Goal: Task Accomplishment & Management: Manage account settings

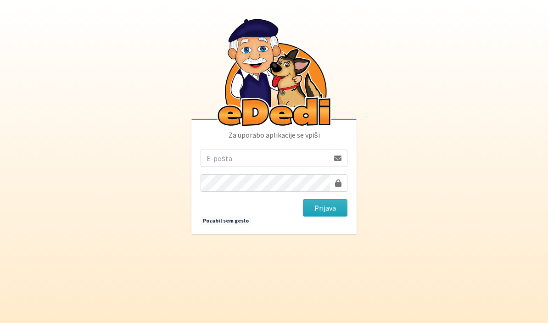
scroll to position [99, 0]
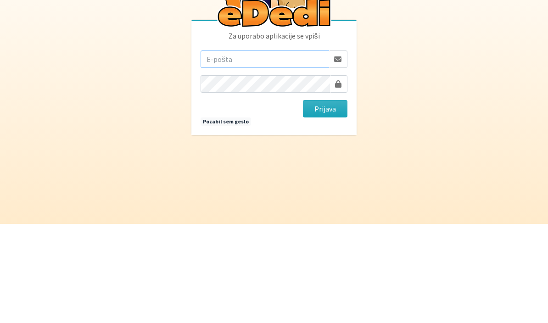
type input "[EMAIL_ADDRESS][DOMAIN_NAME]"
click at [325, 199] on button "Prijava" at bounding box center [325, 207] width 44 height 17
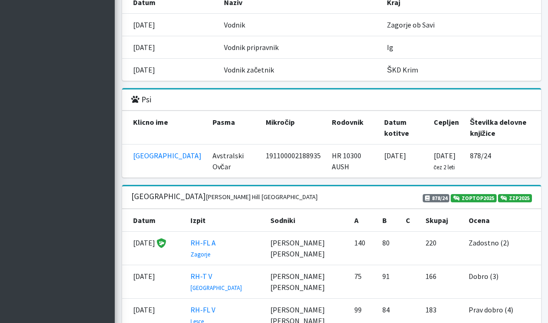
scroll to position [1029, 0]
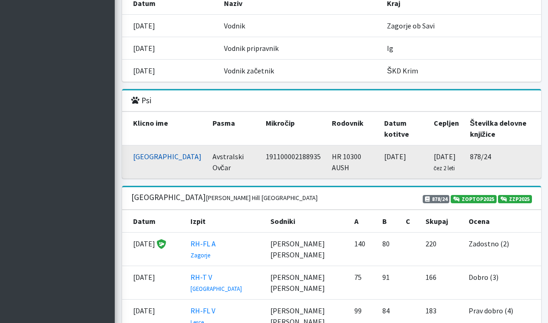
click at [142, 152] on link "[GEOGRAPHIC_DATA]" at bounding box center [167, 156] width 68 height 9
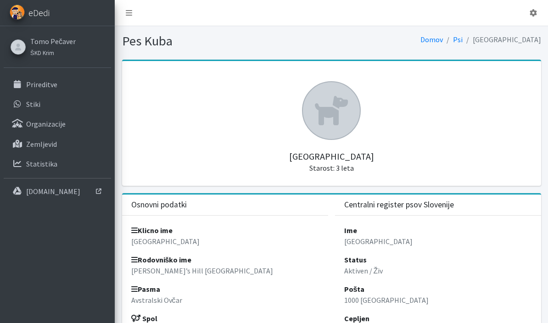
click at [34, 12] on span "eDedi" at bounding box center [38, 13] width 21 height 14
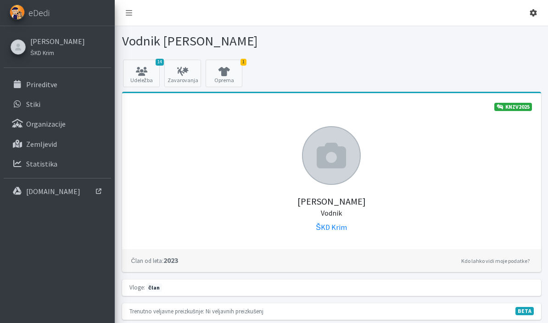
click at [536, 16] on icon at bounding box center [532, 12] width 7 height 7
click at [512, 39] on link "Odjavi se" at bounding box center [507, 34] width 72 height 15
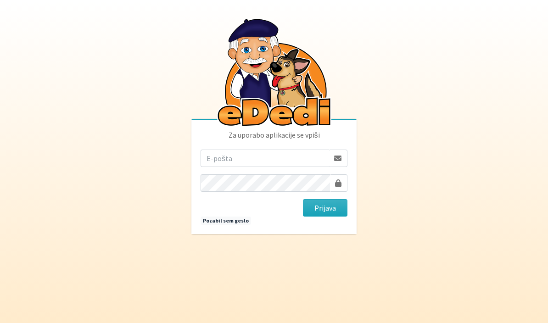
scroll to position [99, 0]
